Goal: Find specific page/section: Find specific page/section

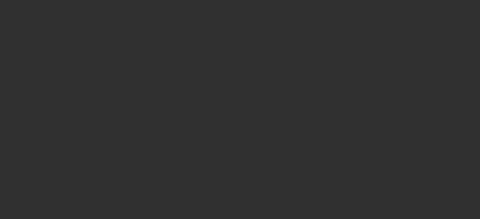
select select "10"
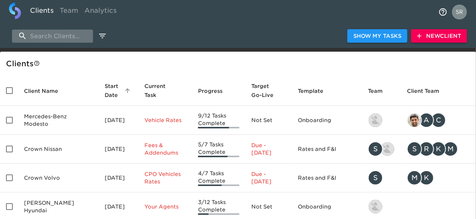
click at [64, 37] on input "search" at bounding box center [52, 36] width 81 height 13
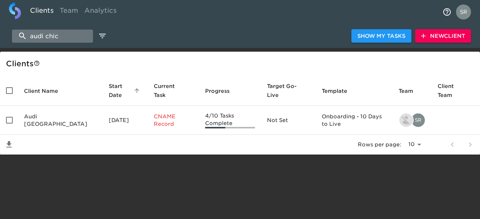
click at [66, 31] on input "audi chic" at bounding box center [52, 36] width 81 height 13
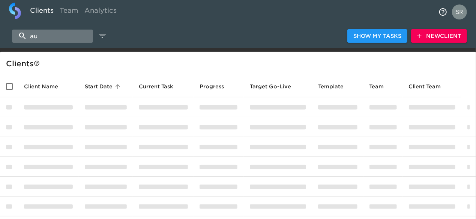
type input "a"
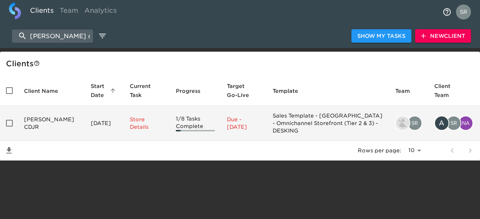
type input "[PERSON_NAME] cdjr"
click at [30, 121] on td "[PERSON_NAME] CDJR" at bounding box center [51, 123] width 67 height 35
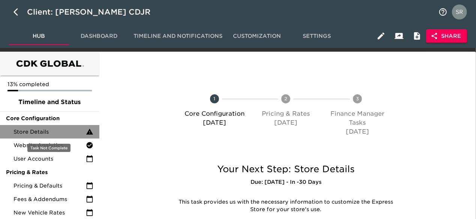
click at [43, 131] on span "Store Details" at bounding box center [49, 131] width 72 height 7
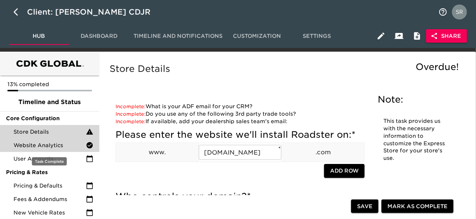
click at [29, 144] on span "Website Analytics" at bounding box center [49, 145] width 72 height 7
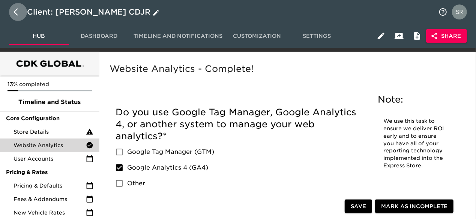
click at [19, 13] on icon "button" at bounding box center [17, 11] width 9 height 9
select select "10"
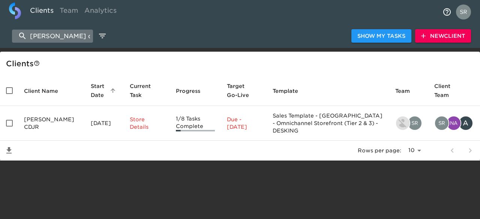
drag, startPoint x: 79, startPoint y: 34, endPoint x: 13, endPoint y: 30, distance: 66.9
click at [13, 30] on input "[PERSON_NAME] cdjr" at bounding box center [52, 36] width 81 height 13
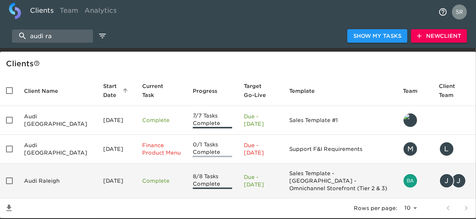
type input "audi ra"
click at [34, 181] on td "Audi Raleigh" at bounding box center [57, 181] width 79 height 35
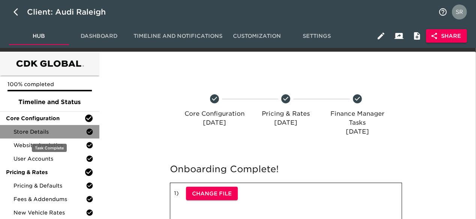
click at [41, 132] on span "Store Details" at bounding box center [49, 131] width 72 height 7
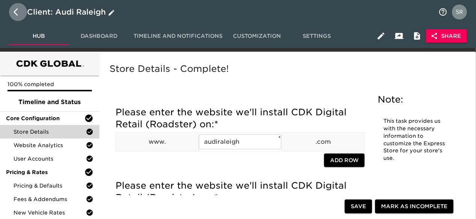
click at [18, 10] on icon "button" at bounding box center [17, 11] width 9 height 9
select select "10"
